Goal: Transaction & Acquisition: Purchase product/service

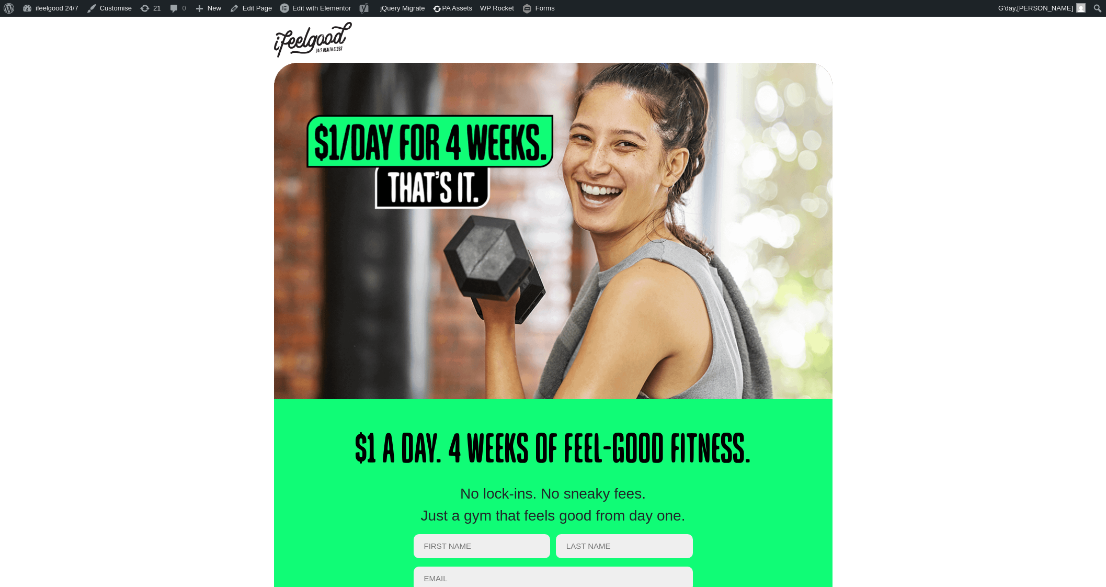
scroll to position [16, 0]
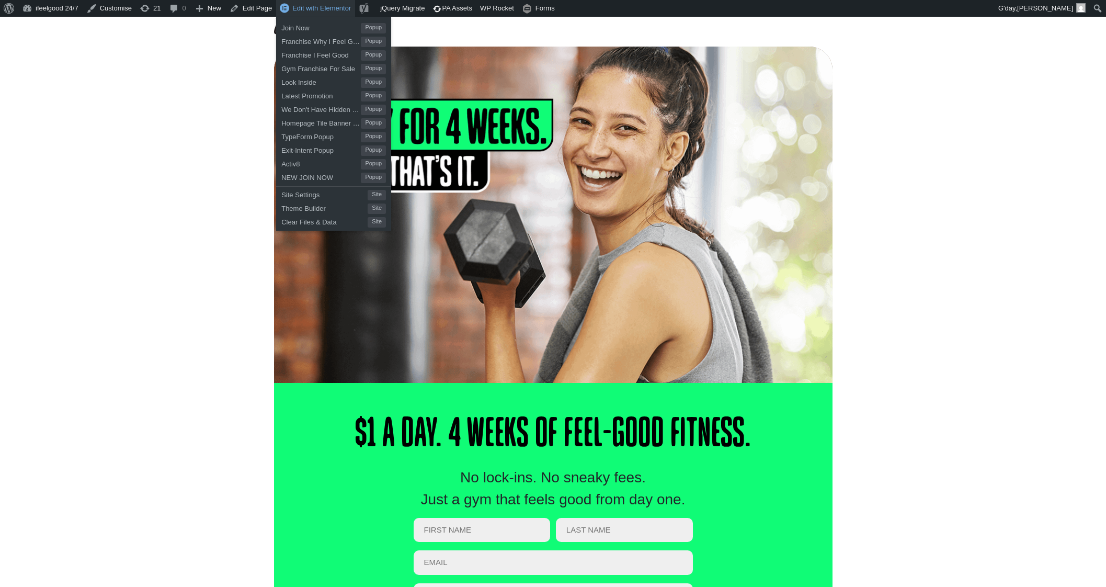
click at [325, 6] on span "Edit with Elementor" at bounding box center [321, 8] width 59 height 8
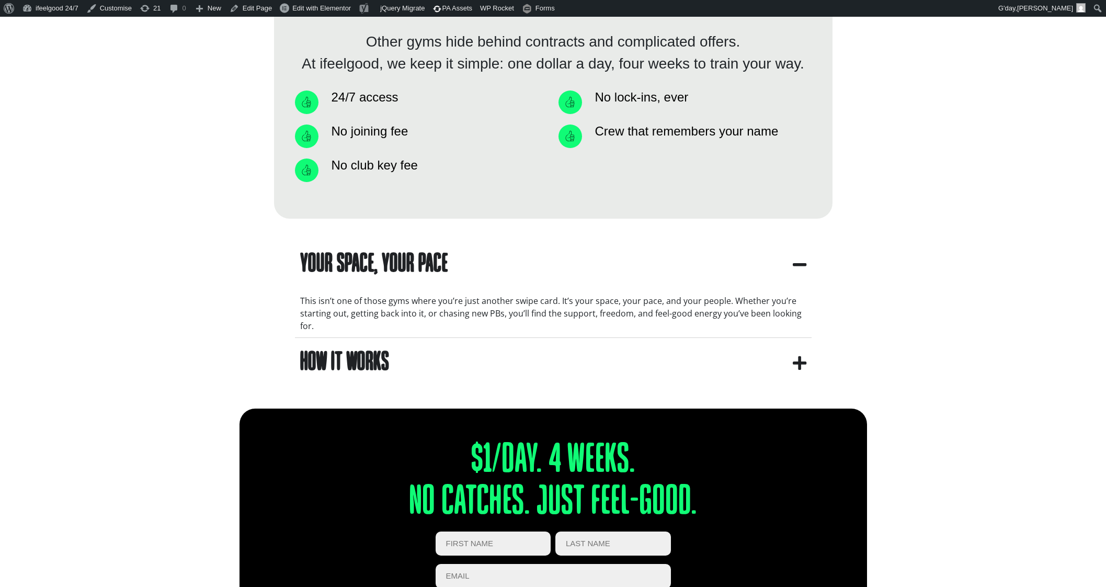
scroll to position [915, 0]
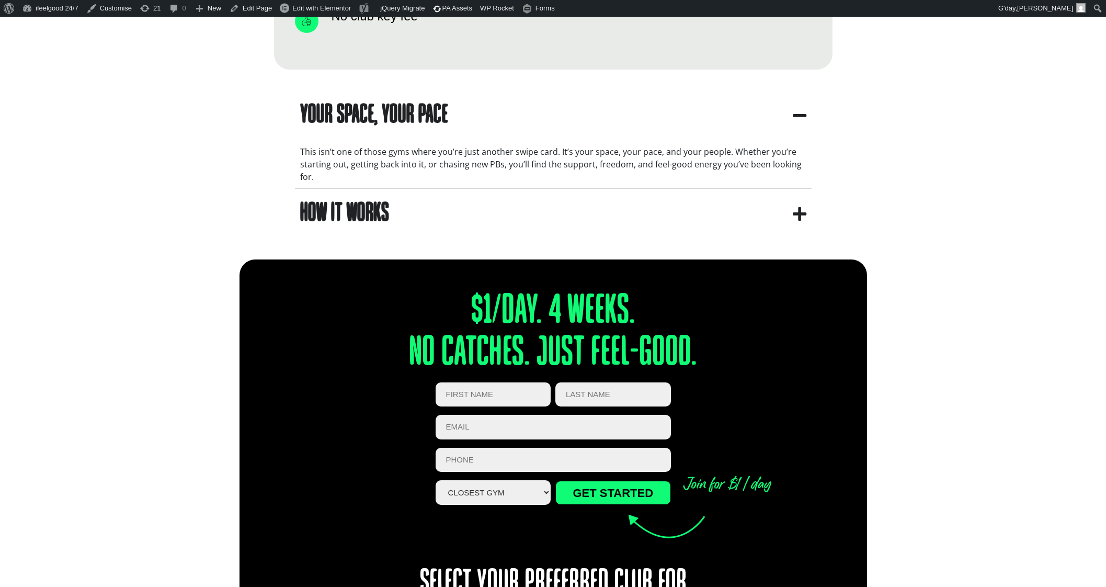
click at [632, 210] on summary "How It Works" at bounding box center [553, 214] width 517 height 50
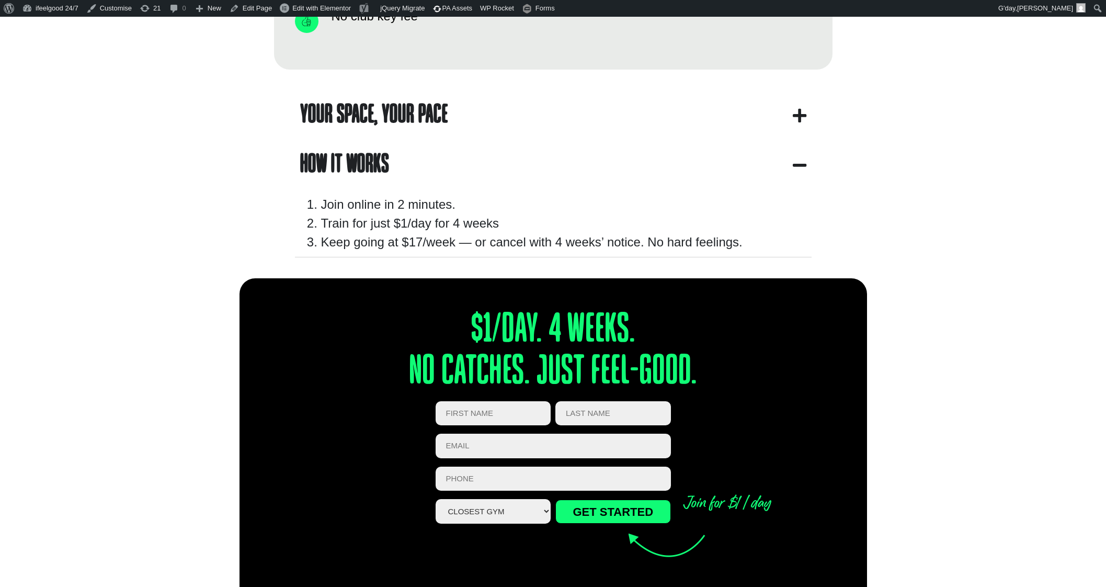
click at [797, 160] on icon "Accordion. Open links with Enter or Space, close with Escape, and navigate with…" at bounding box center [800, 165] width 14 height 16
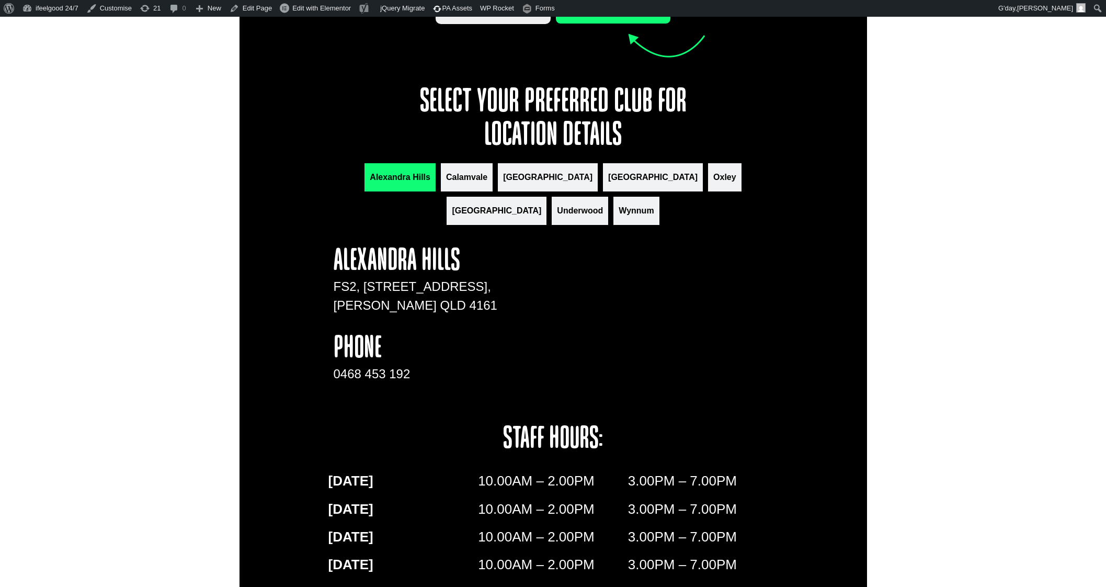
scroll to position [1346, 0]
click at [466, 180] on button "Calamvale" at bounding box center [467, 178] width 52 height 28
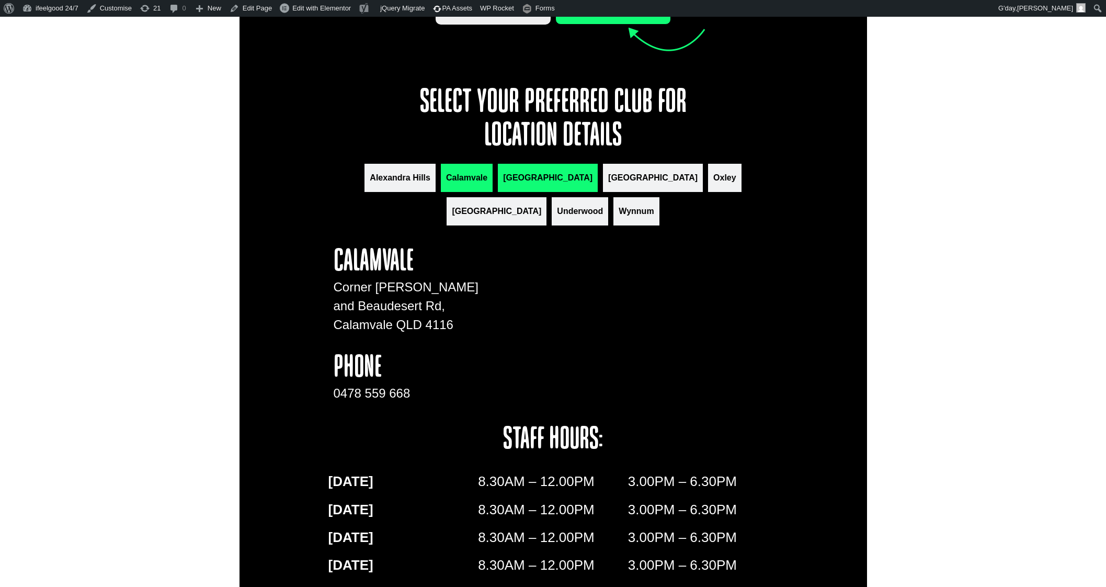
click at [505, 176] on span "[GEOGRAPHIC_DATA]" at bounding box center [547, 178] width 89 height 13
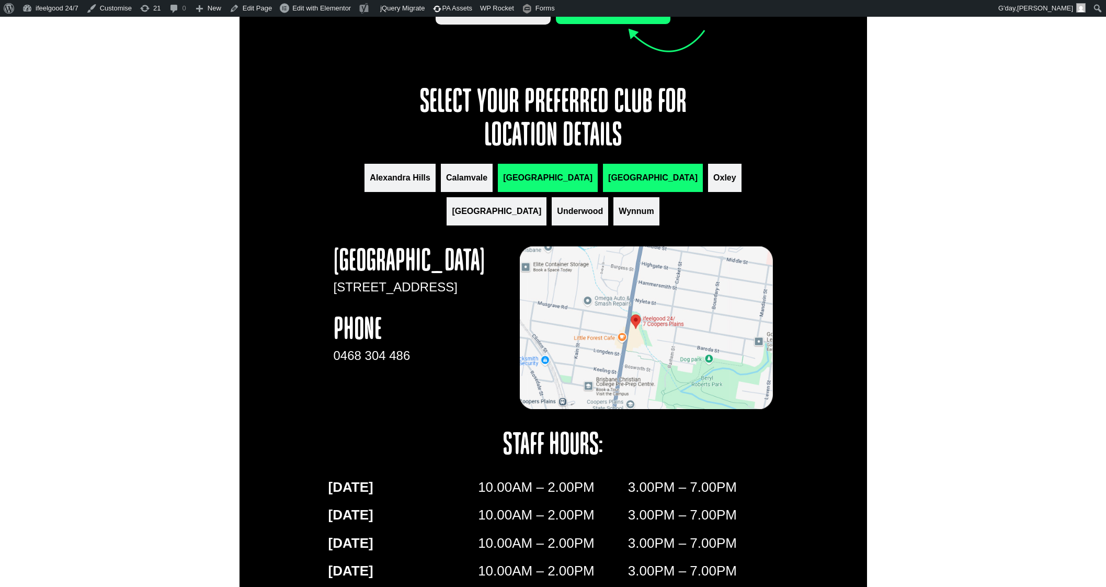
click at [608, 175] on span "[GEOGRAPHIC_DATA]" at bounding box center [652, 178] width 89 height 13
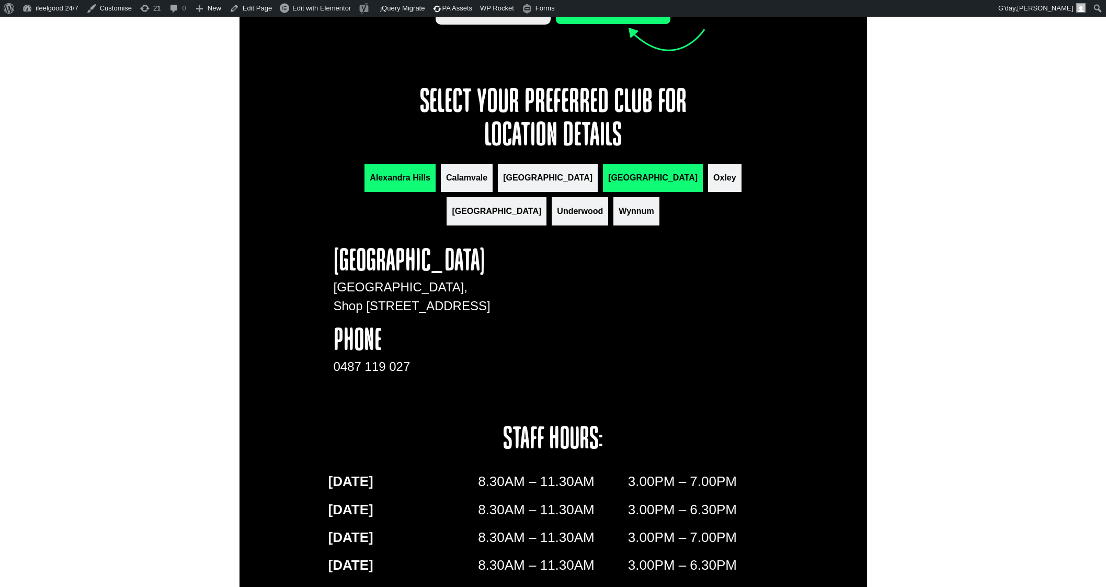
click at [370, 183] on span "Alexandra Hills" at bounding box center [400, 178] width 61 height 13
